Goal: Task Accomplishment & Management: Use online tool/utility

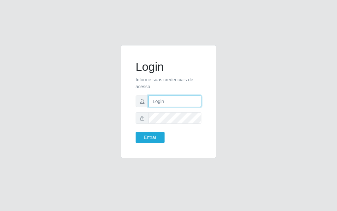
click at [180, 100] on input "text" at bounding box center [175, 102] width 53 height 12
type input "[PERSON_NAME]"
click at [178, 125] on form "Login Informe suas credenciais de acesso [PERSON_NAME] Entrar" at bounding box center [169, 101] width 66 height 83
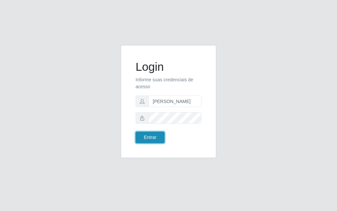
click at [150, 137] on button "Entrar" at bounding box center [150, 138] width 29 height 12
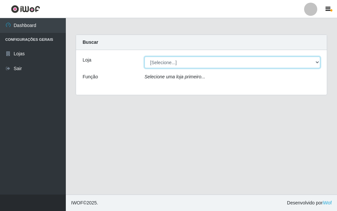
click at [319, 63] on select "[Selecione...] Divino Fogão - [GEOGRAPHIC_DATA]" at bounding box center [233, 63] width 176 height 12
select select "499"
click at [145, 57] on select "[Selecione...] Divino Fogão - [GEOGRAPHIC_DATA]" at bounding box center [233, 63] width 176 height 12
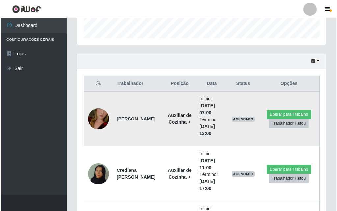
scroll to position [263, 0]
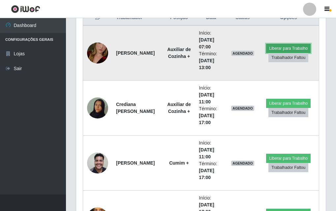
click at [283, 50] on button "Liberar para Trabalho" at bounding box center [288, 48] width 44 height 9
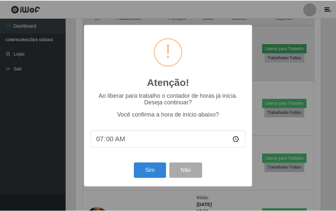
scroll to position [137, 246]
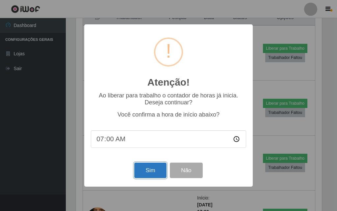
click at [149, 170] on button "Sim" at bounding box center [150, 170] width 32 height 15
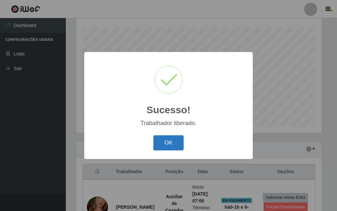
click at [174, 146] on button "OK" at bounding box center [169, 142] width 31 height 15
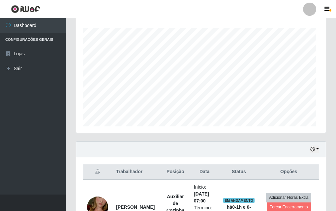
scroll to position [137, 249]
